Goal: Use online tool/utility: Utilize a website feature to perform a specific function

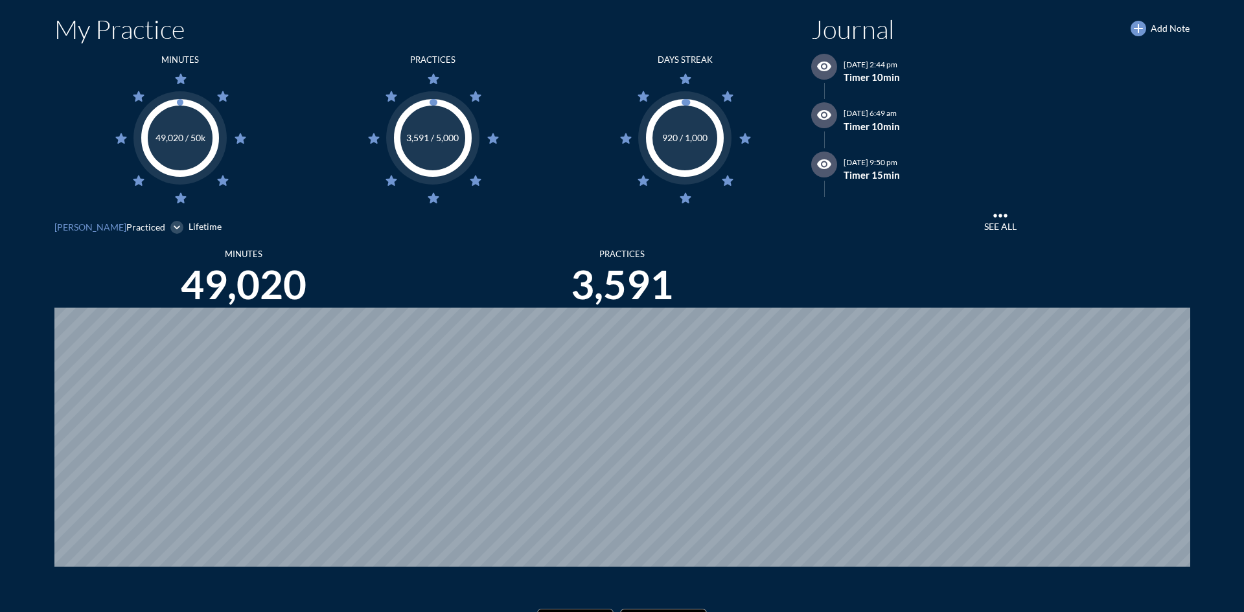
scroll to position [612, 1234]
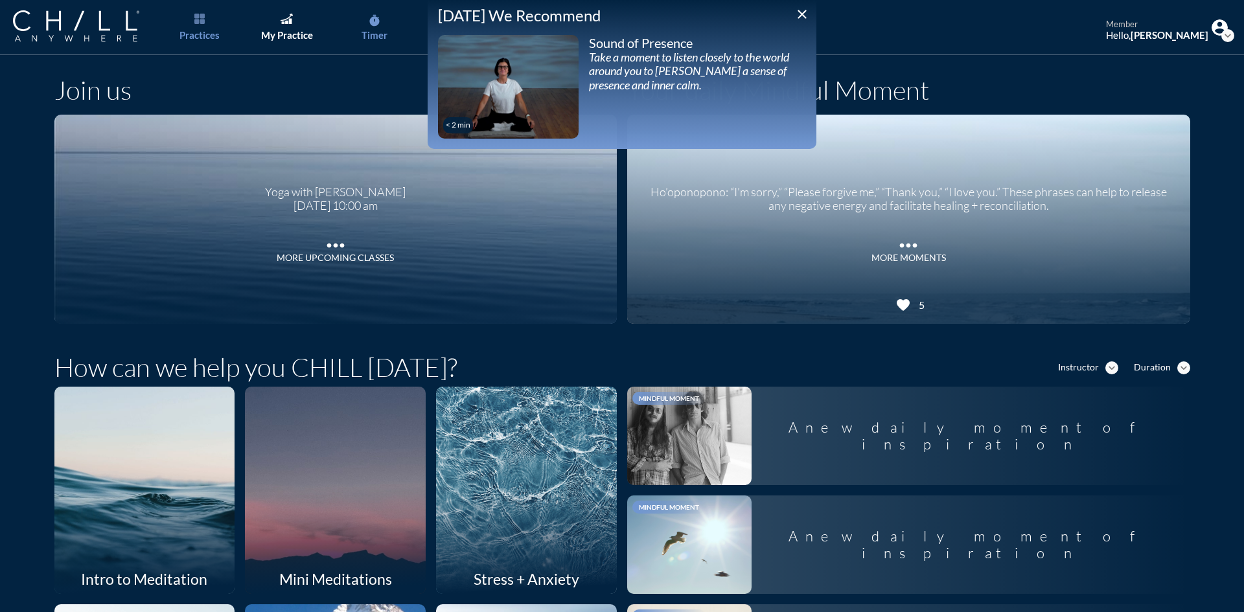
click at [373, 30] on div "Timer" at bounding box center [375, 35] width 26 height 12
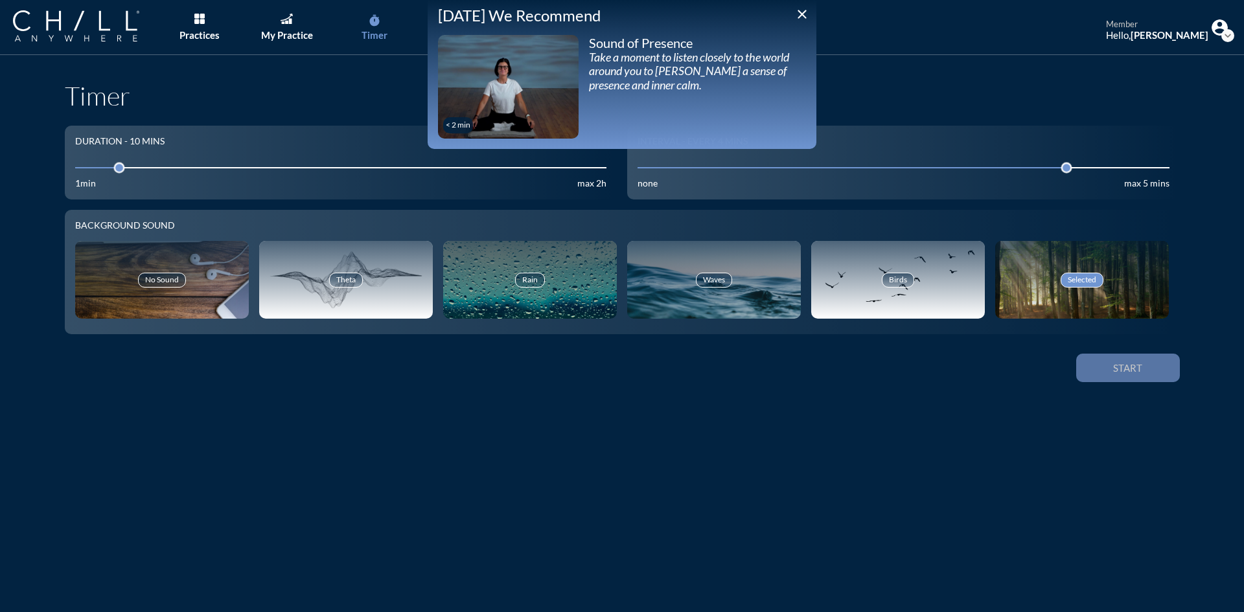
click at [1150, 369] on div "Start" at bounding box center [1128, 368] width 58 height 12
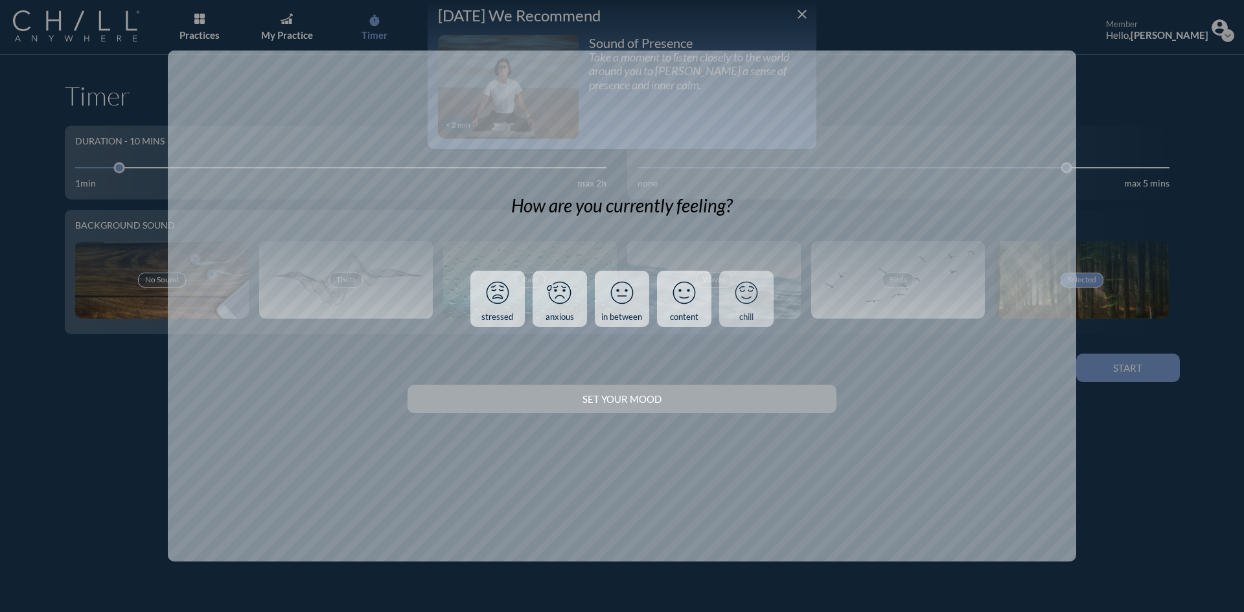
click at [738, 298] on icon at bounding box center [747, 293] width 34 height 34
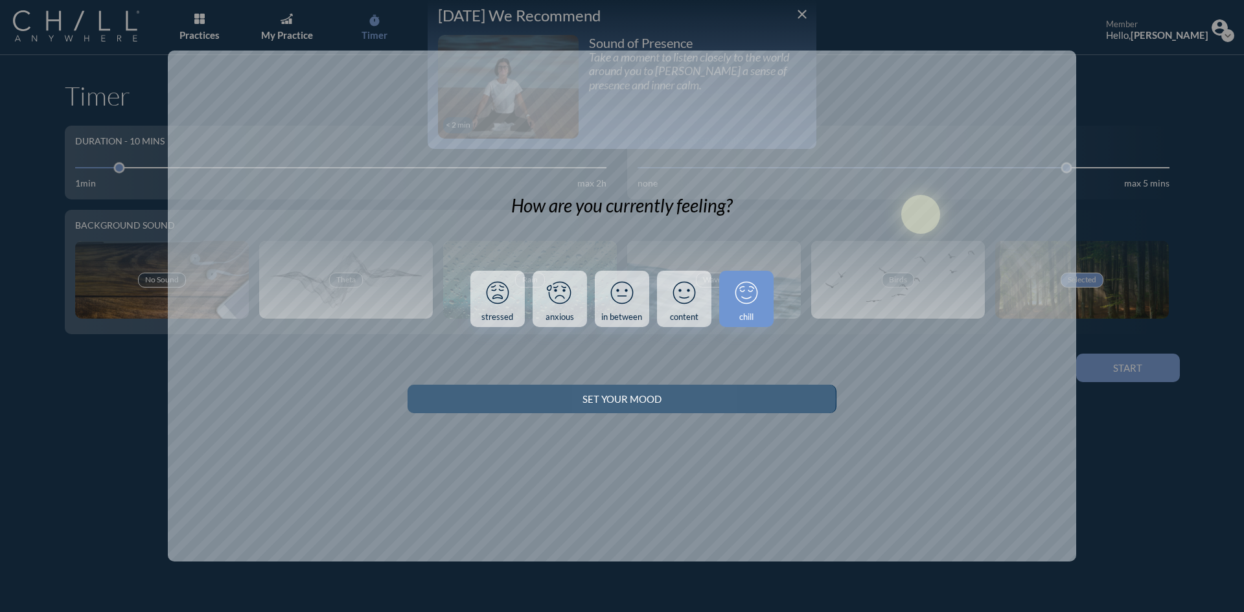
click at [767, 404] on div "Set your Mood" at bounding box center [621, 399] width 383 height 12
